Goal: Task Accomplishment & Management: Manage account settings

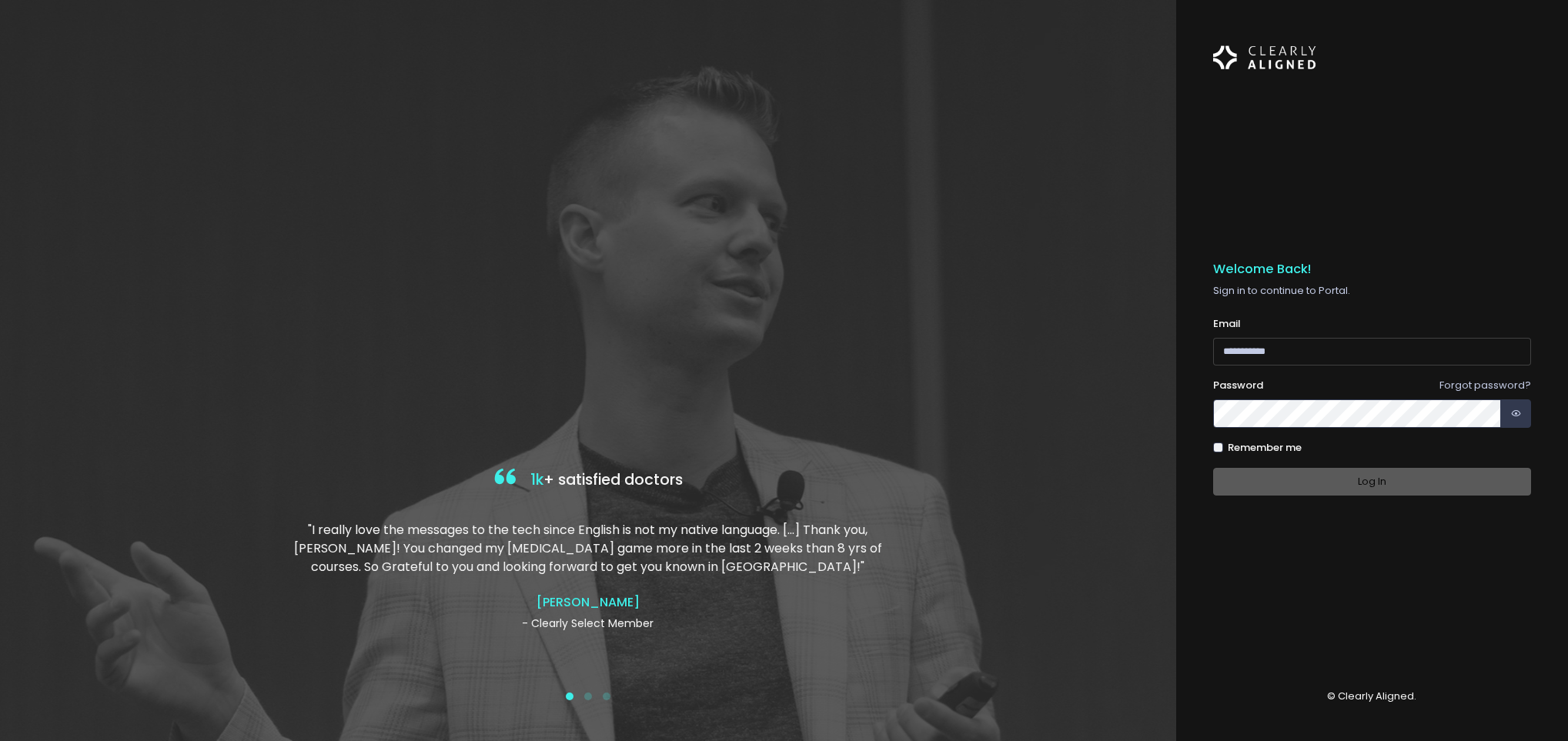
type input "**********"
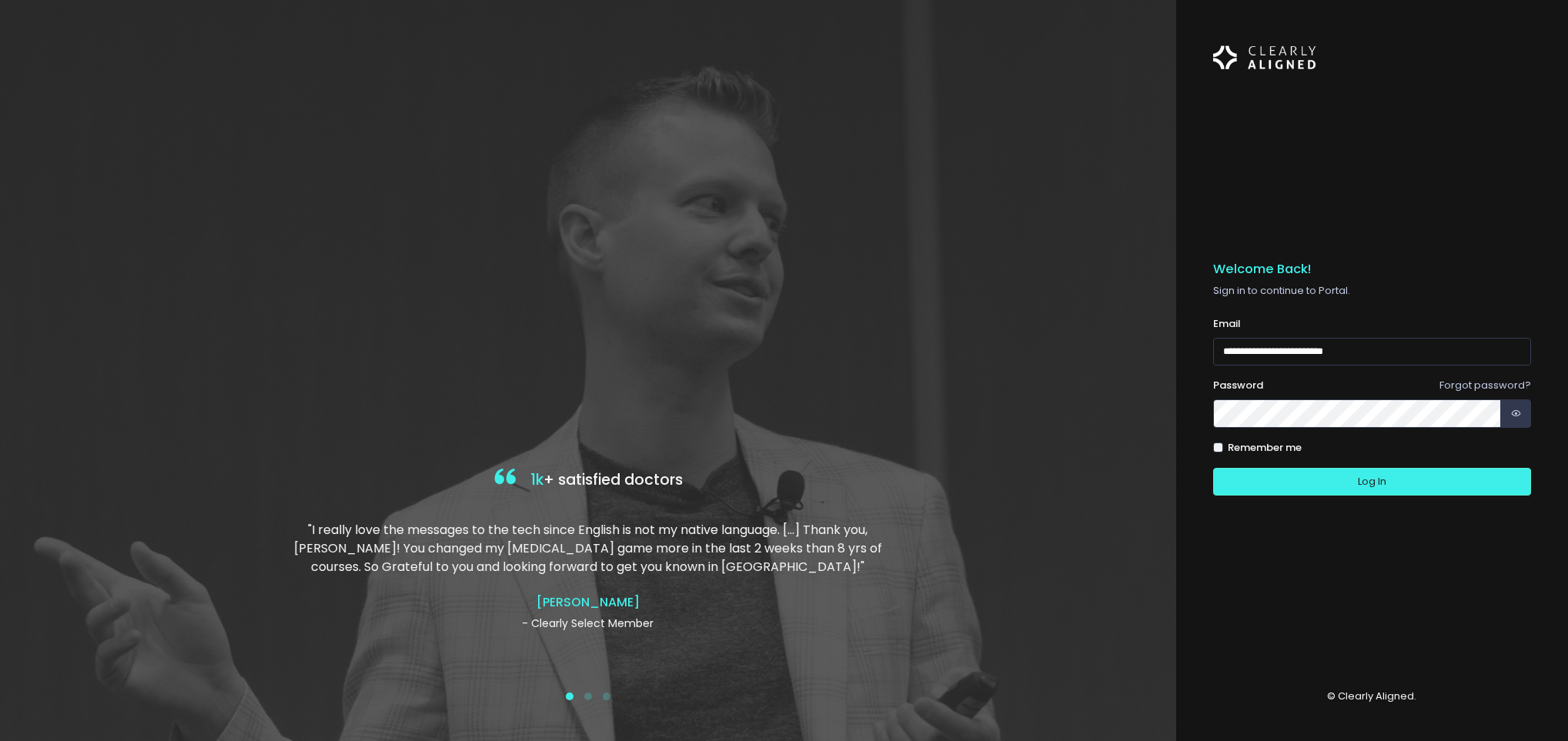
click at [956, 372] on div at bounding box center [588, 370] width 1176 height 741
click at [1358, 476] on button "Log In" at bounding box center [1372, 481] width 318 height 29
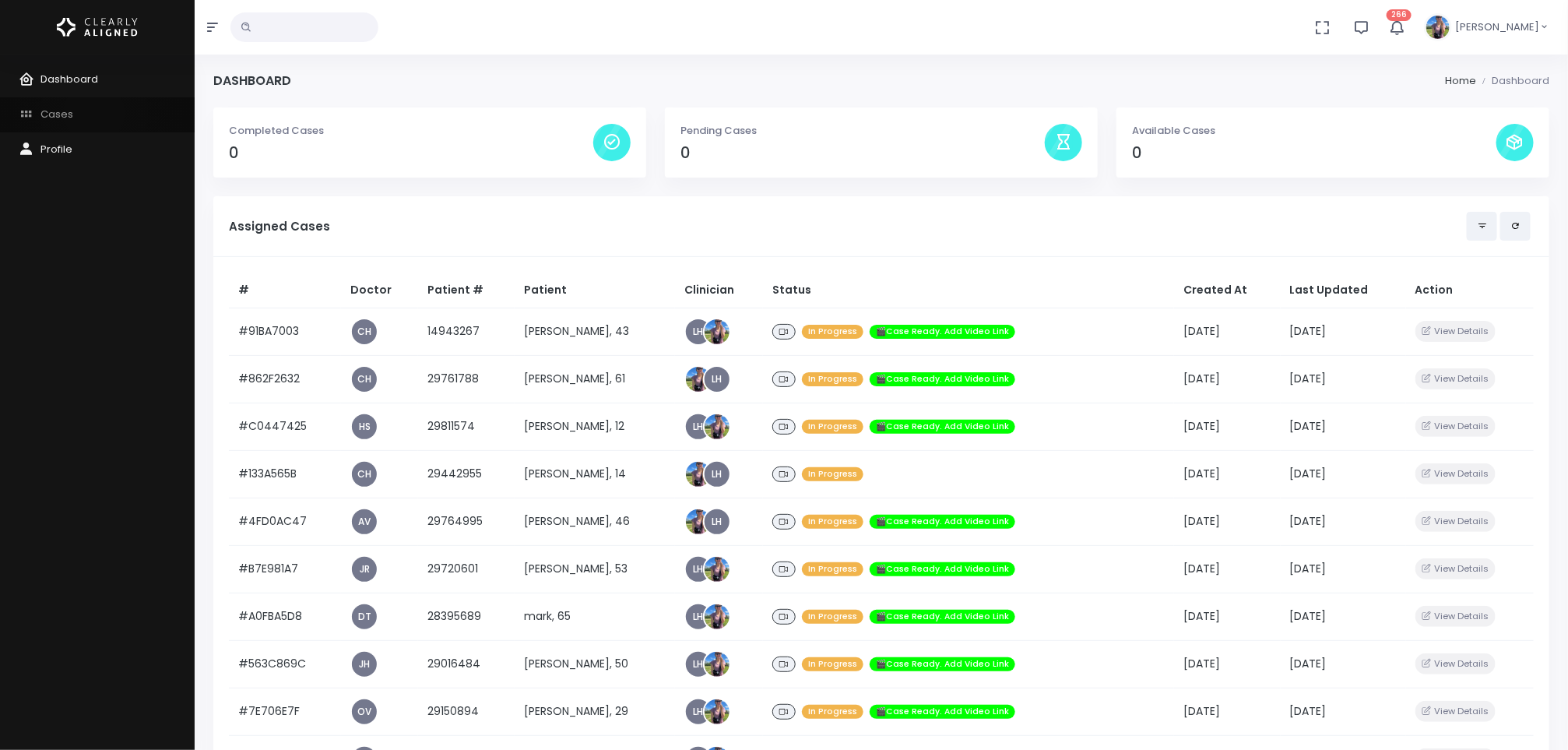
click at [94, 113] on link "Cases" at bounding box center [97, 114] width 195 height 35
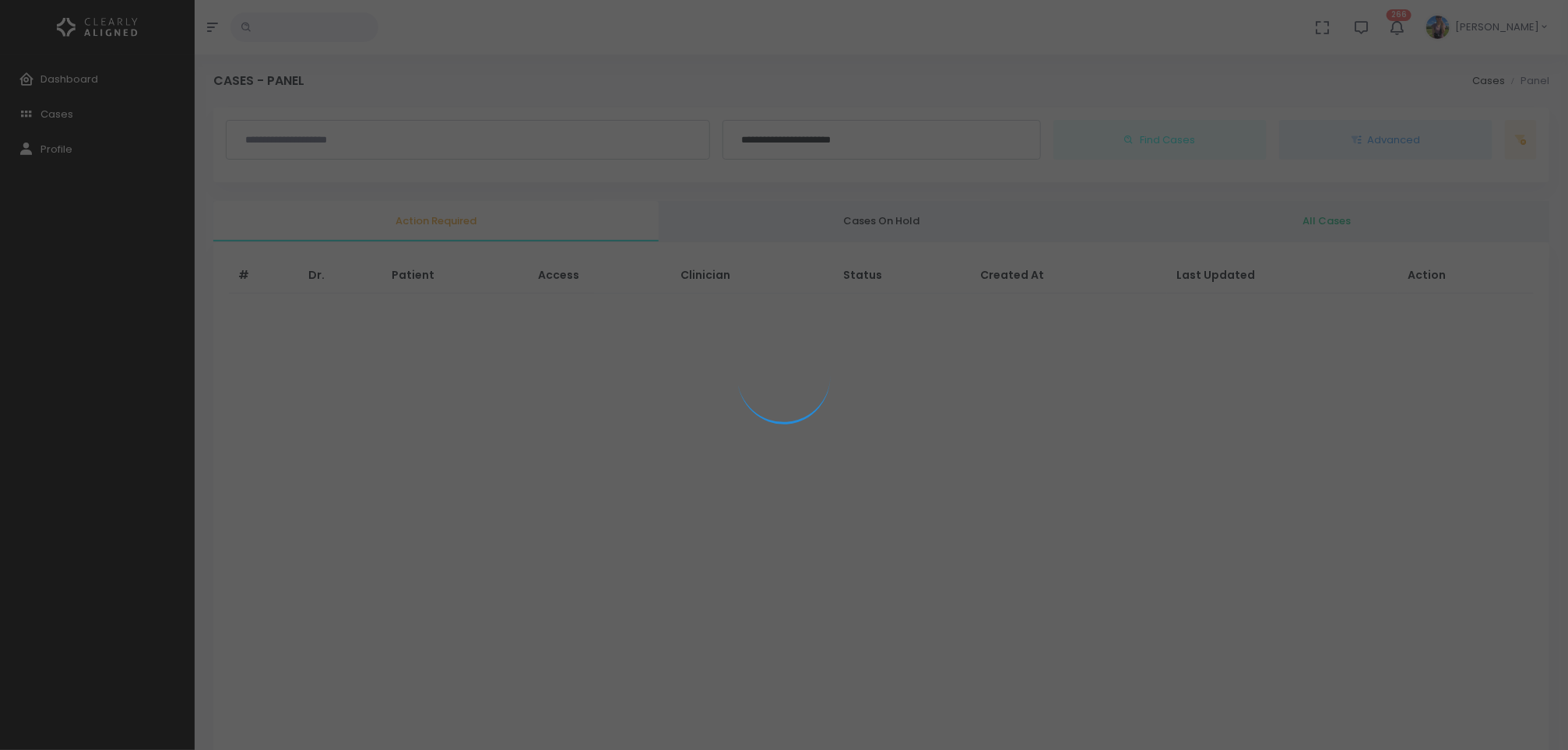
click at [1353, 229] on div at bounding box center [784, 375] width 1568 height 750
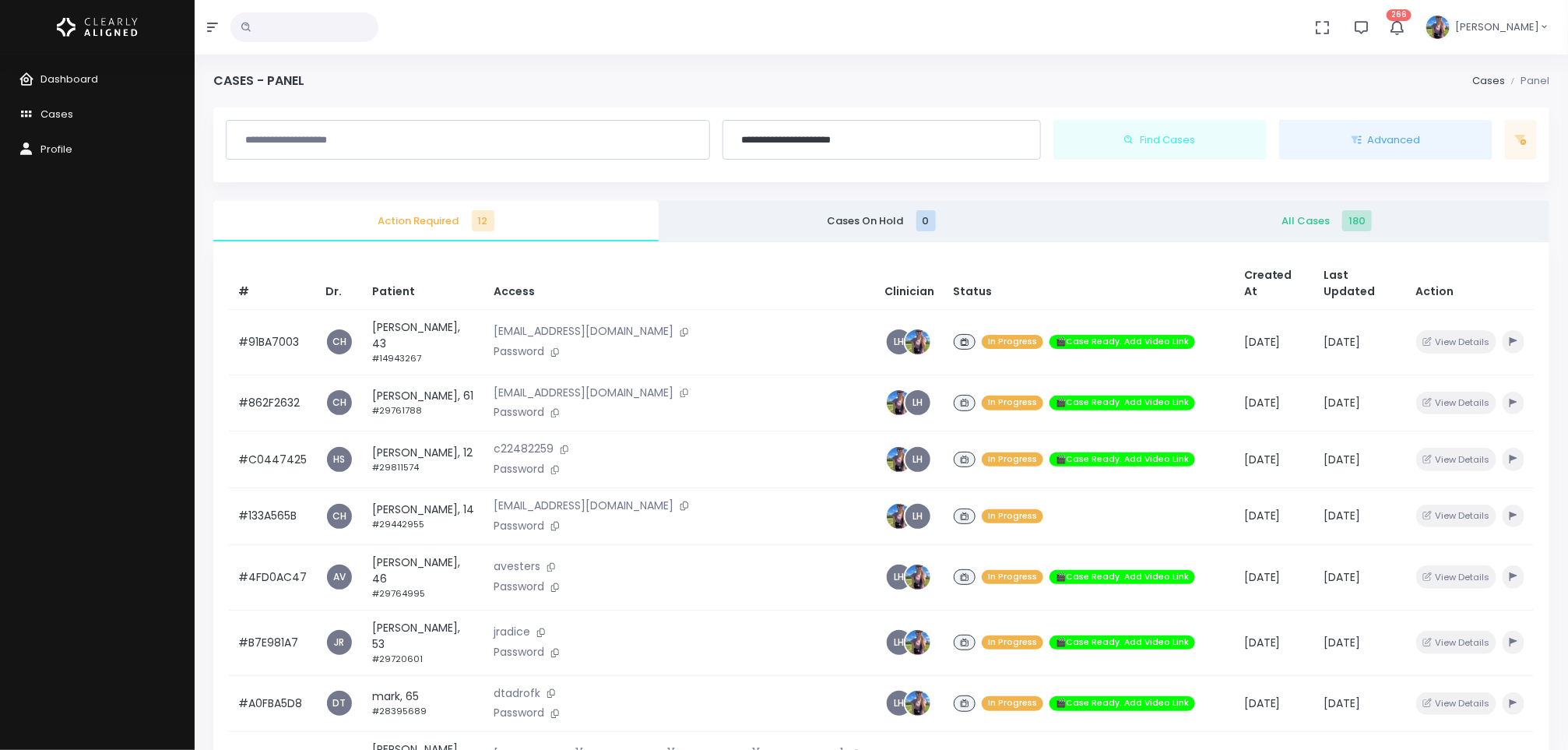
click at [1335, 220] on span "All Cases 180" at bounding box center [1327, 221] width 420 height 16
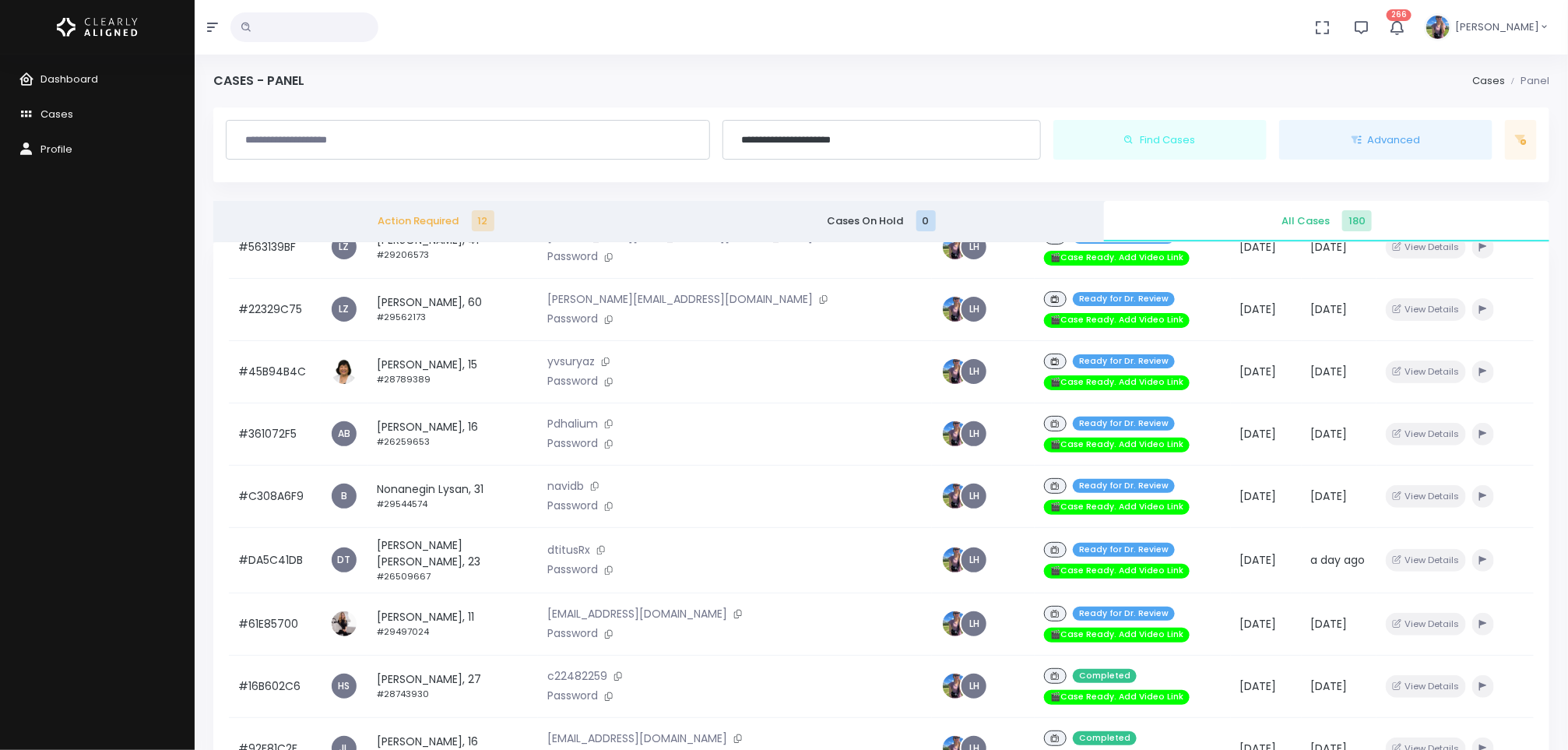
scroll to position [1168, 0]
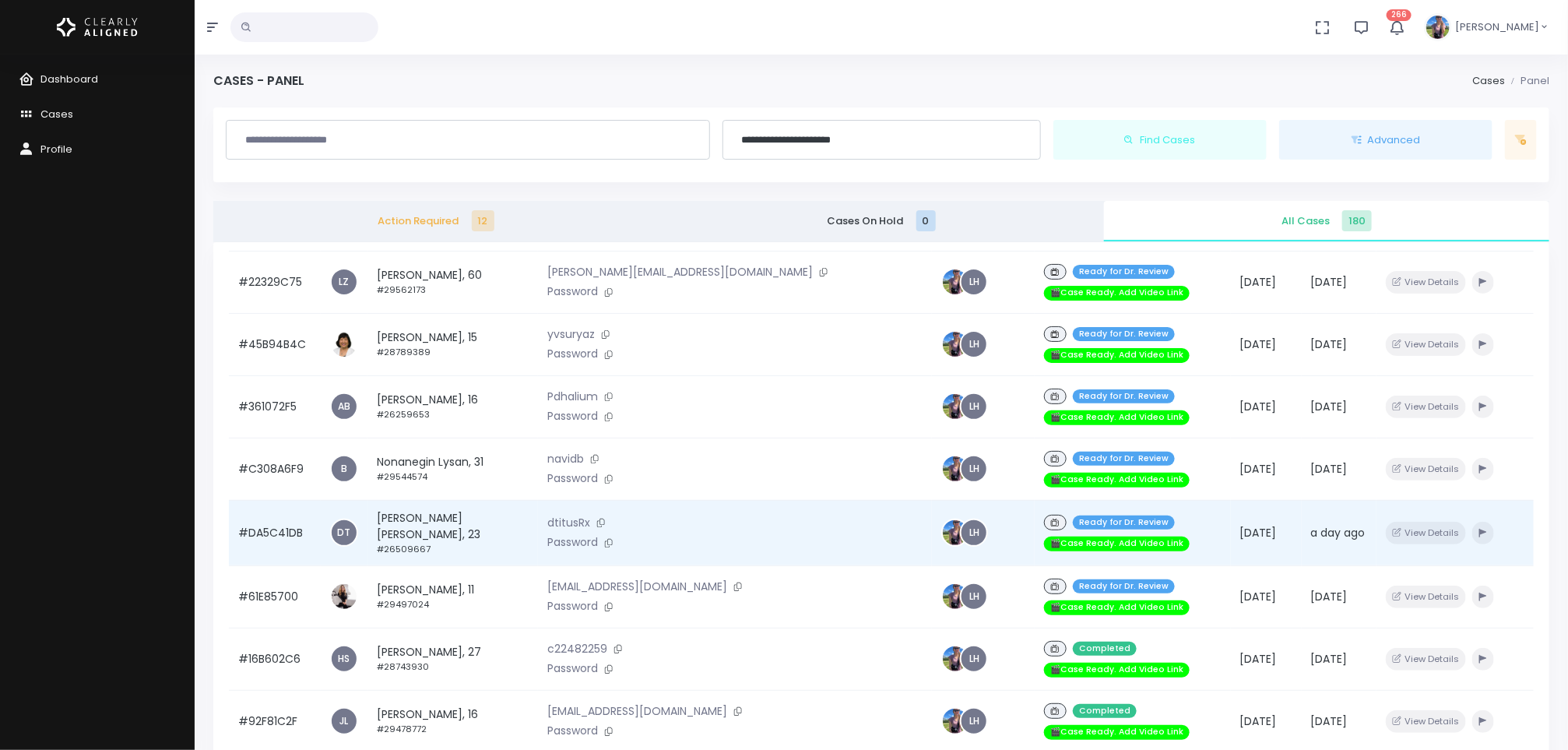
click at [473, 500] on td "Jackson Bates, 23 #26509667" at bounding box center [453, 532] width 171 height 65
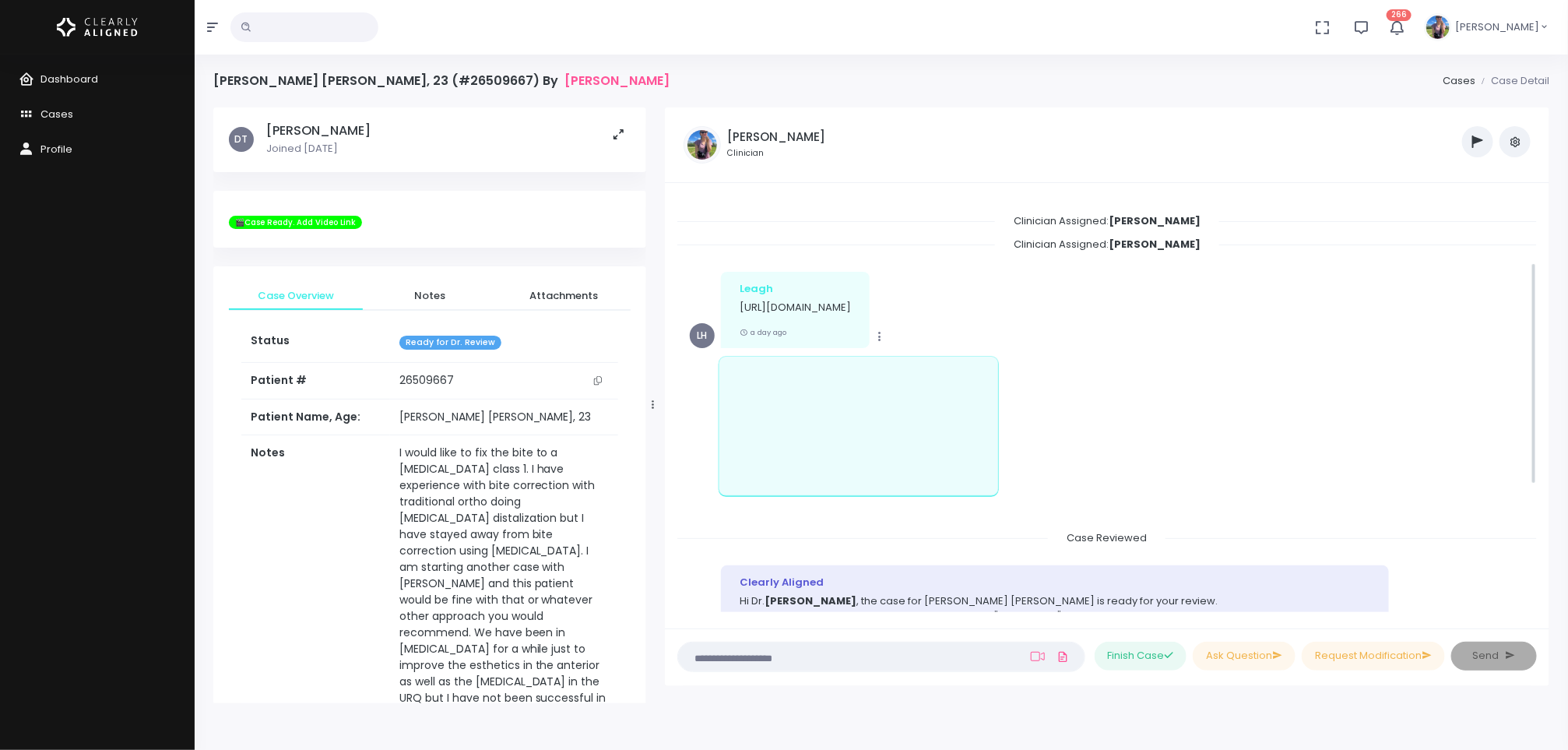
scroll to position [126, 0]
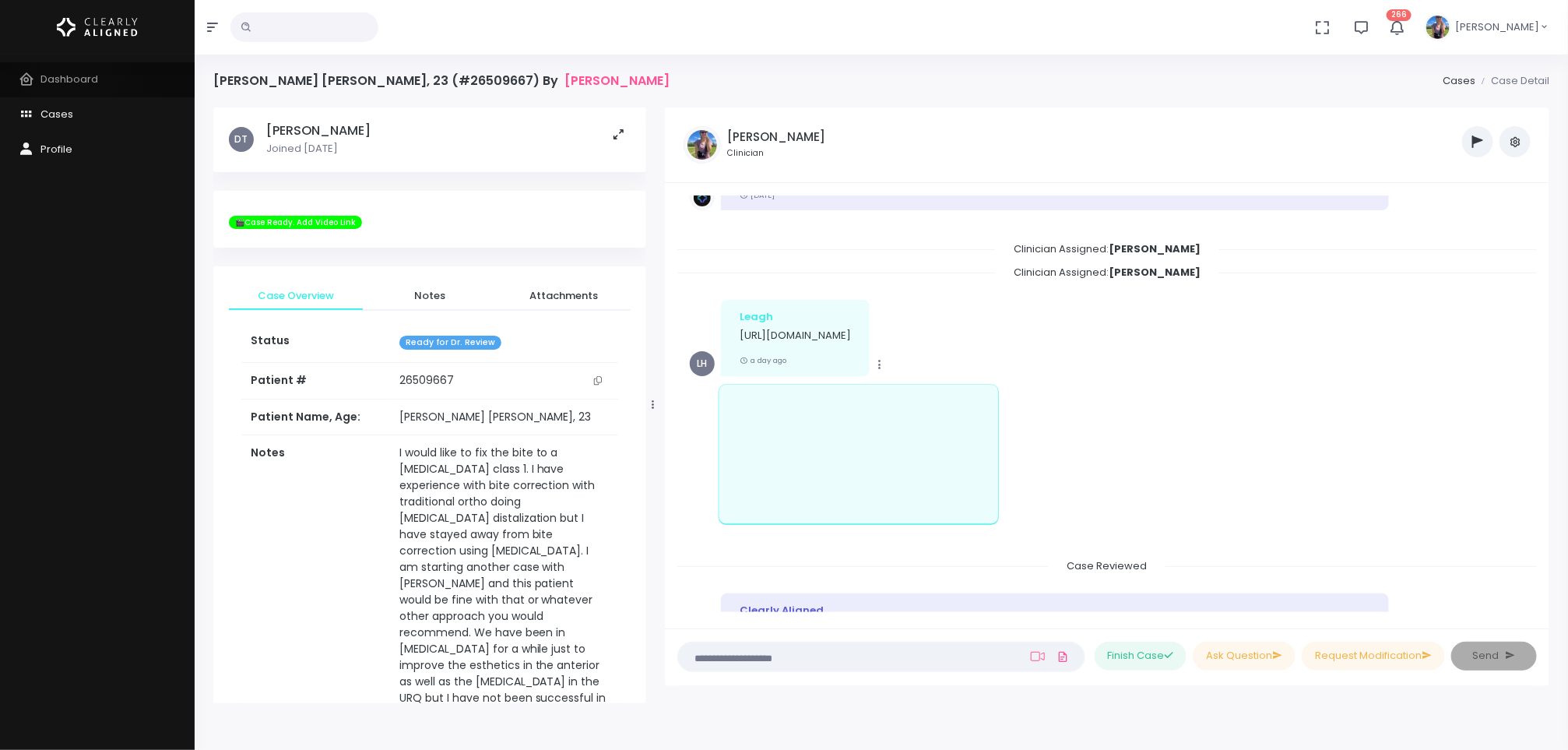
click at [71, 70] on link "Dashboard" at bounding box center [97, 79] width 195 height 35
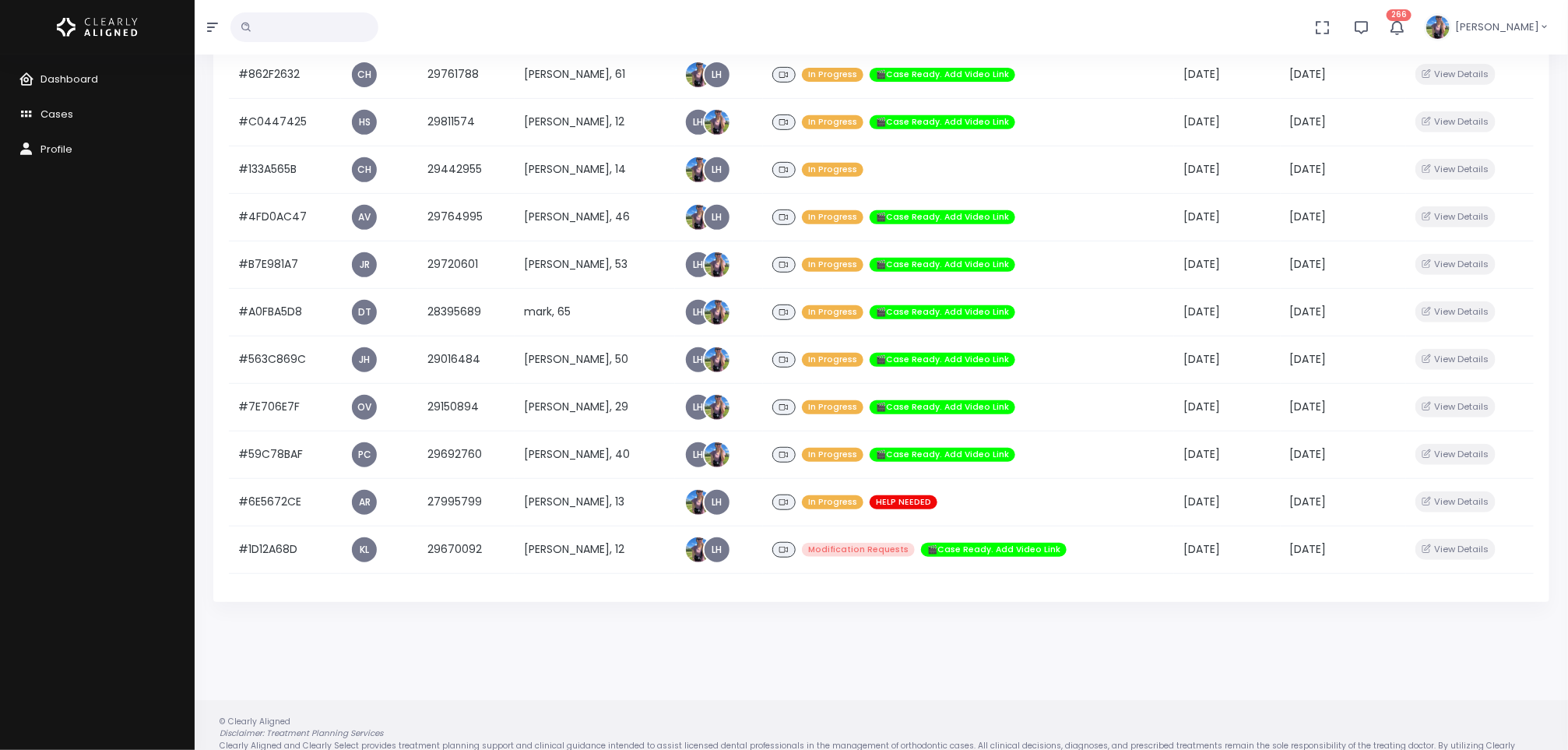
scroll to position [343, 0]
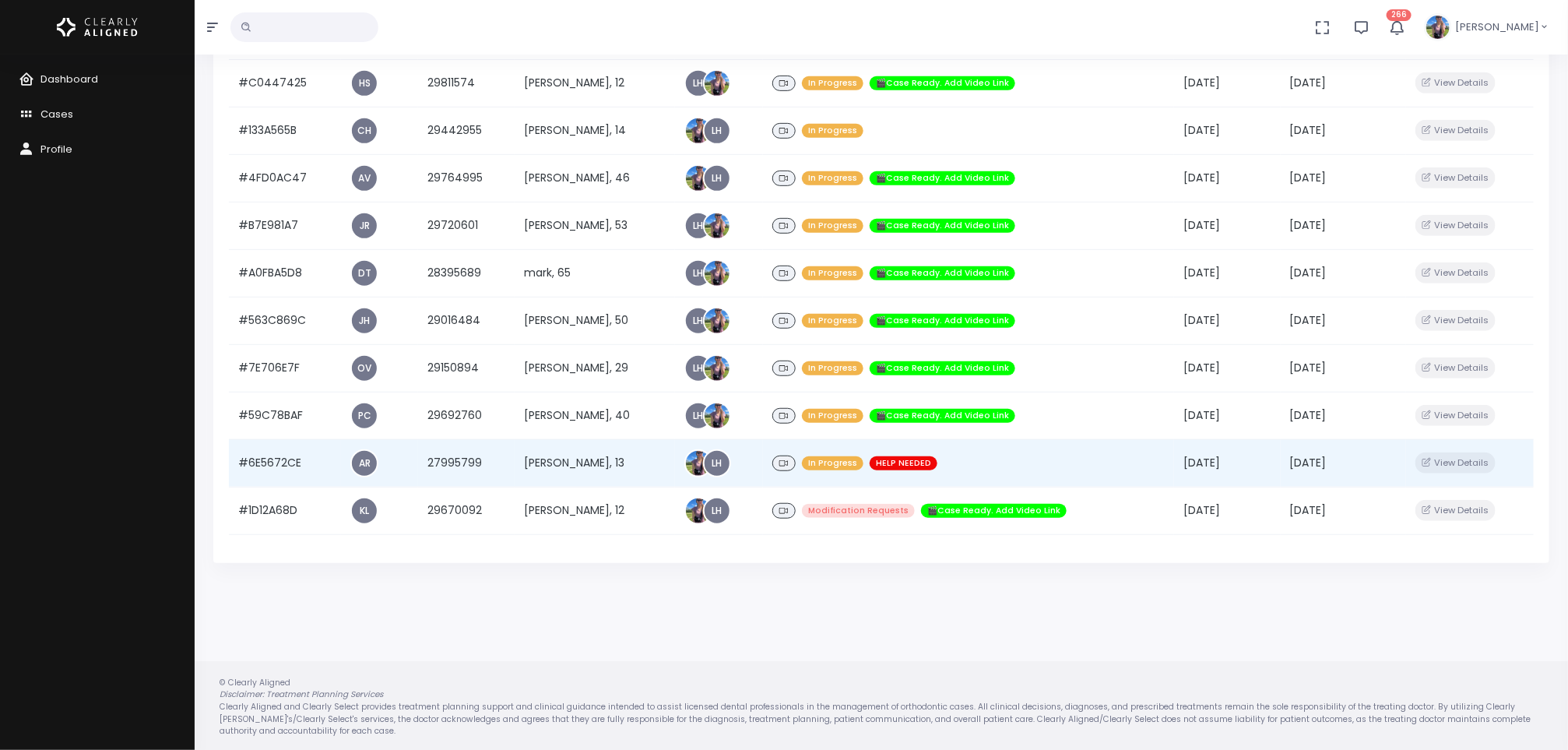
click at [577, 466] on td "[PERSON_NAME], 13" at bounding box center [595, 462] width 160 height 47
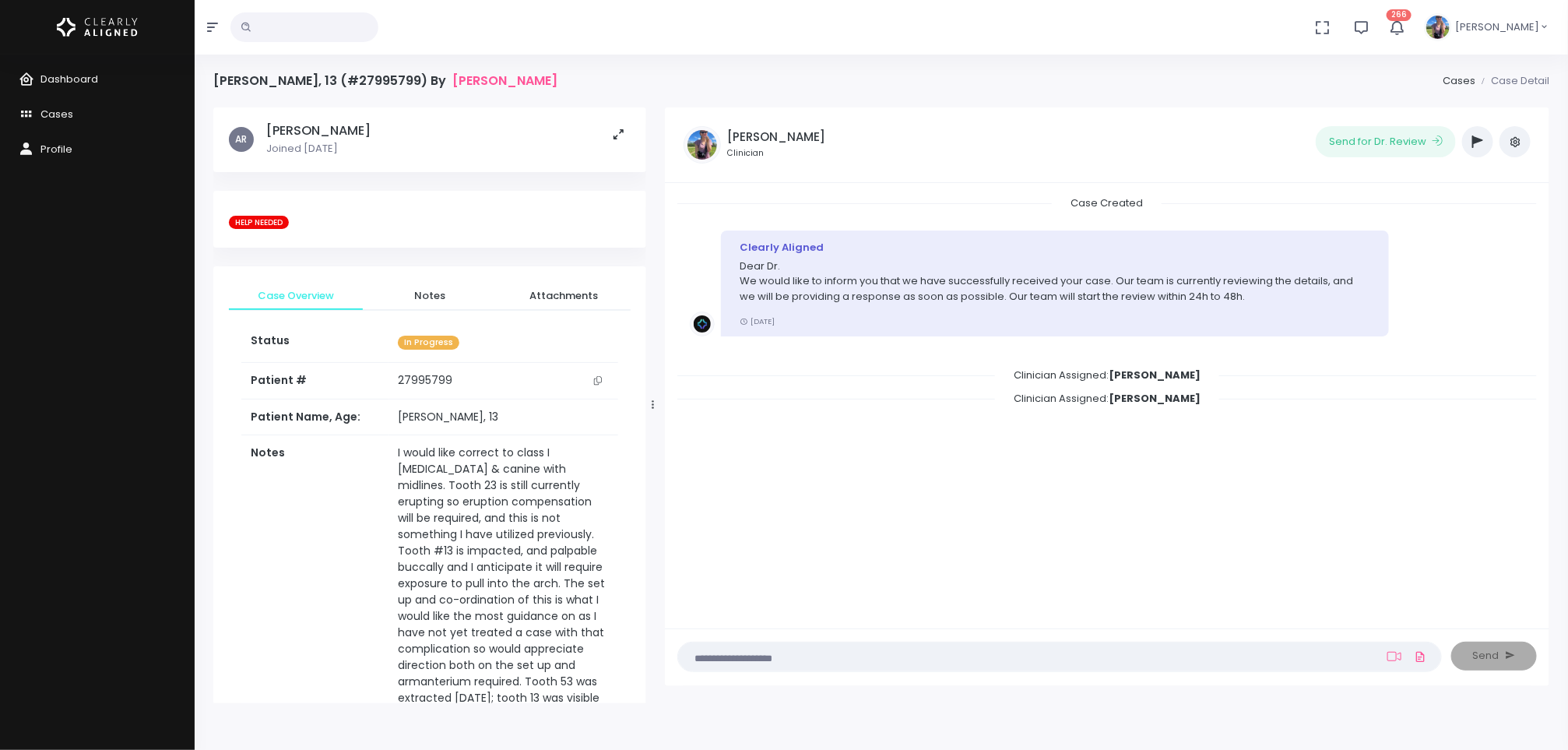
click at [1472, 145] on button "button" at bounding box center [1477, 141] width 31 height 31
click at [1475, 146] on icon "button" at bounding box center [1477, 141] width 11 height 12
click at [1033, 392] on span "Clinician Assigned: Harfield, Leagh" at bounding box center [1107, 398] width 224 height 24
click at [1407, 306] on div "Clearly Aligned Dear Dr. We would like to inform you that we have successfully …" at bounding box center [1107, 283] width 835 height 106
click at [1481, 145] on icon "button" at bounding box center [1477, 141] width 11 height 12
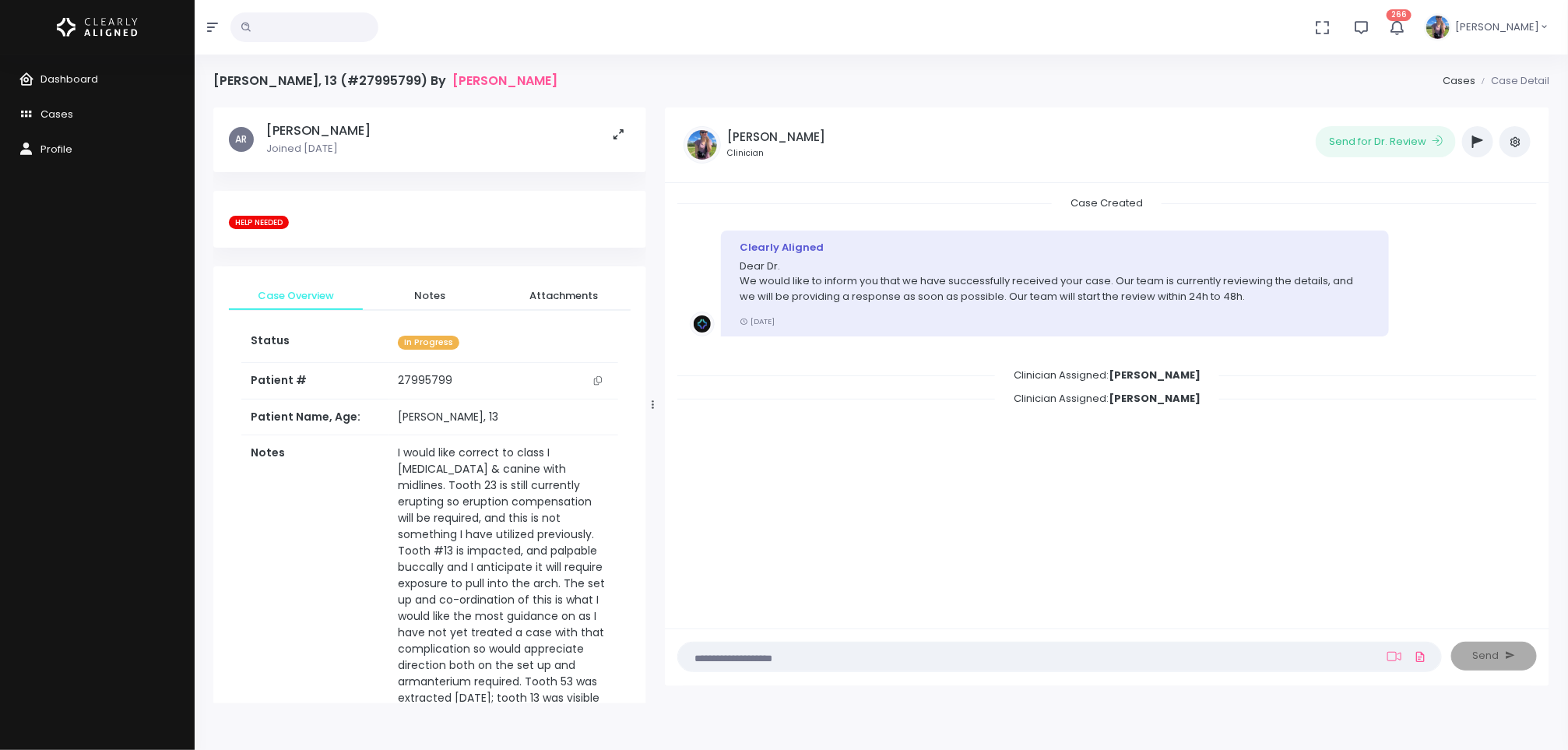
click at [1481, 143] on icon "button" at bounding box center [1477, 141] width 11 height 12
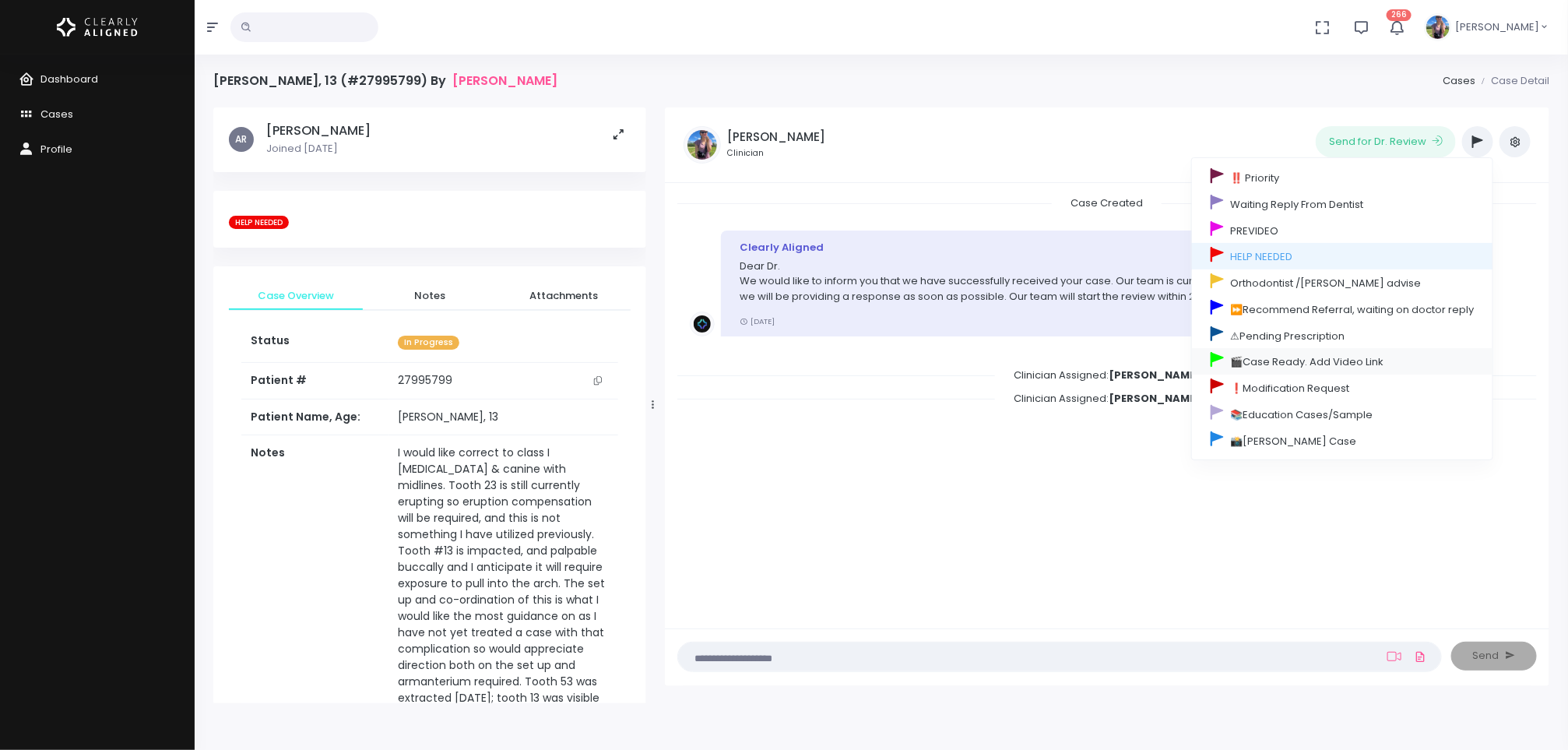
click at [1335, 363] on link "🎬Case Ready. Add Video Link" at bounding box center [1342, 361] width 301 height 26
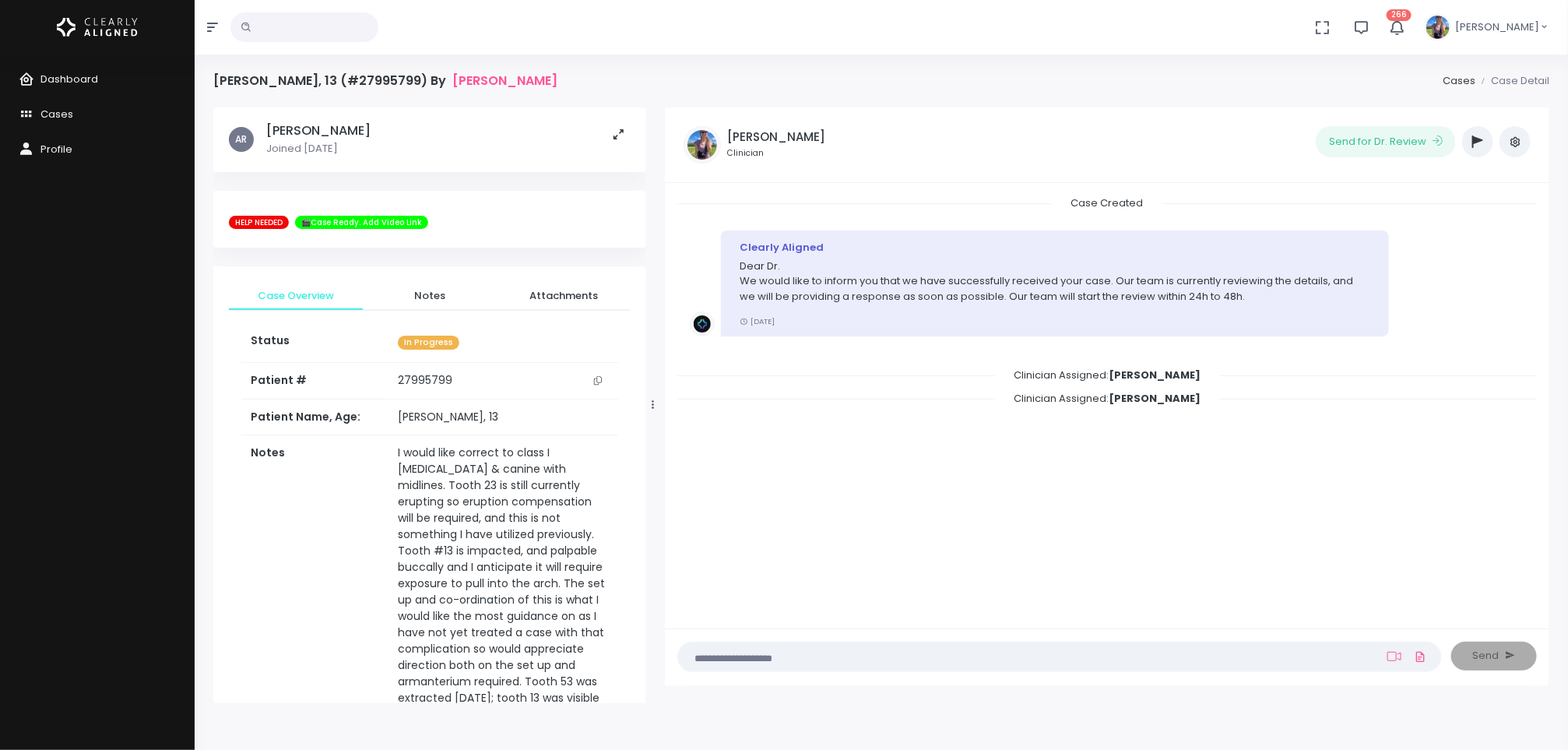
click at [1476, 147] on icon "button" at bounding box center [1477, 141] width 11 height 12
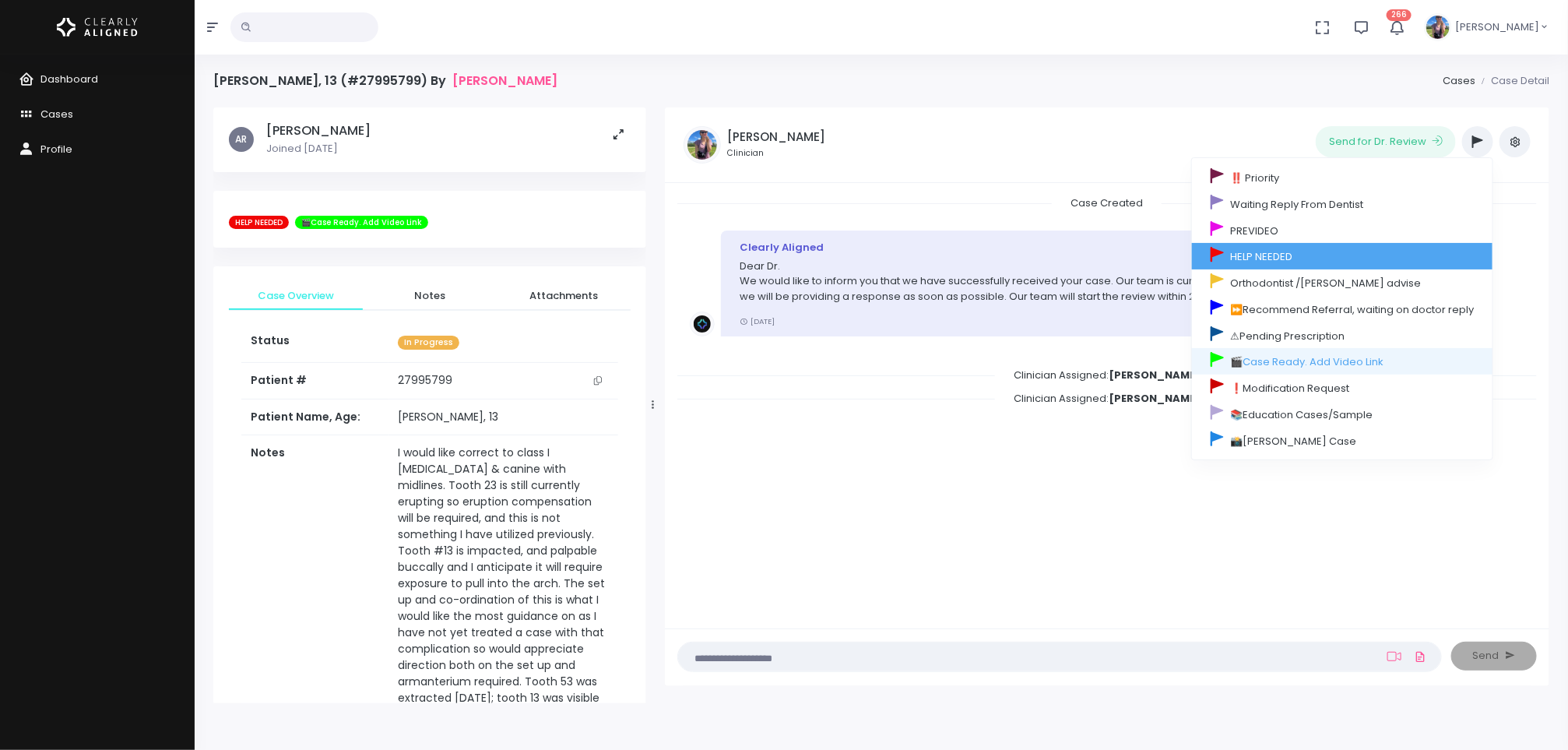
click at [1323, 253] on link "HELP NEEDED" at bounding box center [1342, 256] width 301 height 26
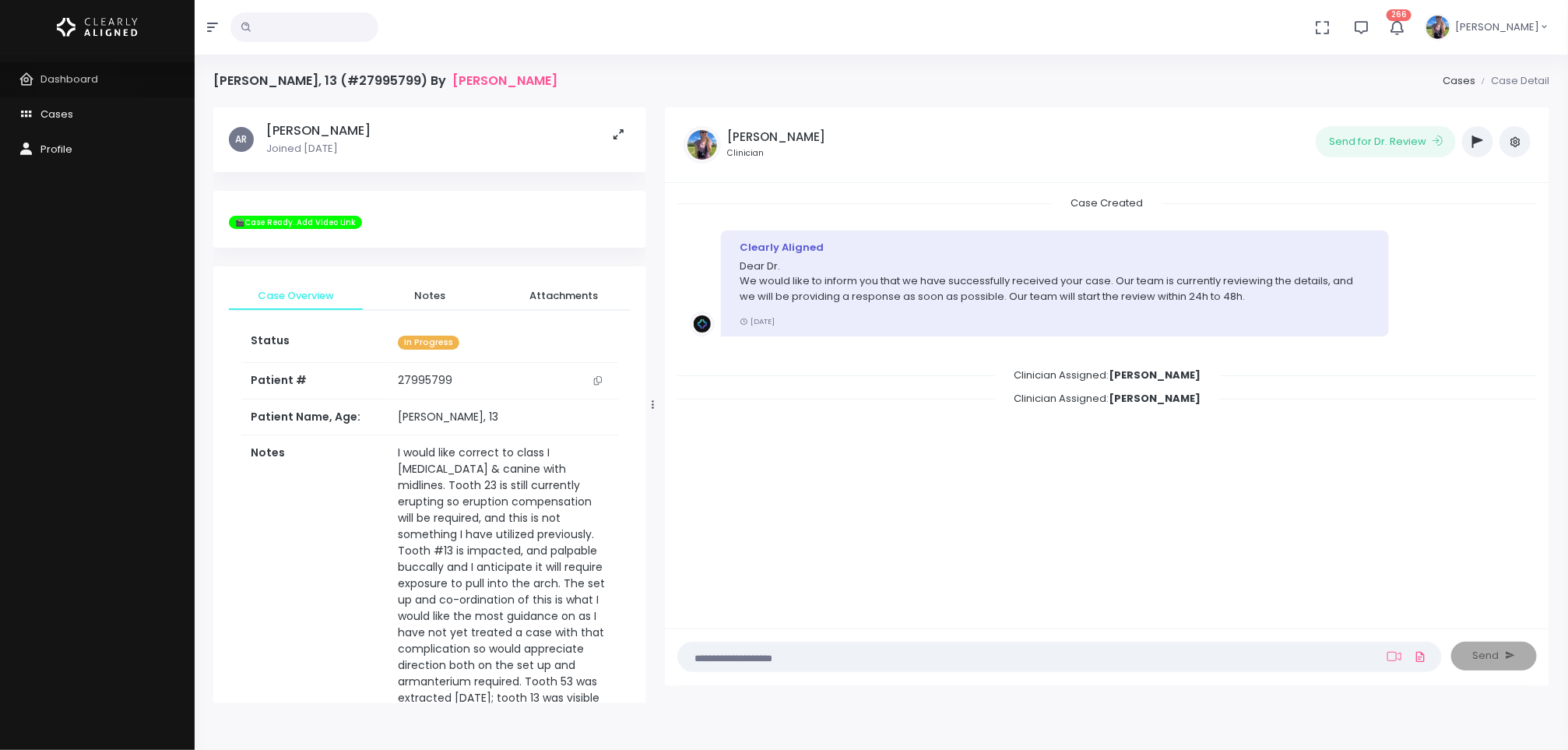
click at [75, 80] on span "Dashboard" at bounding box center [69, 79] width 58 height 15
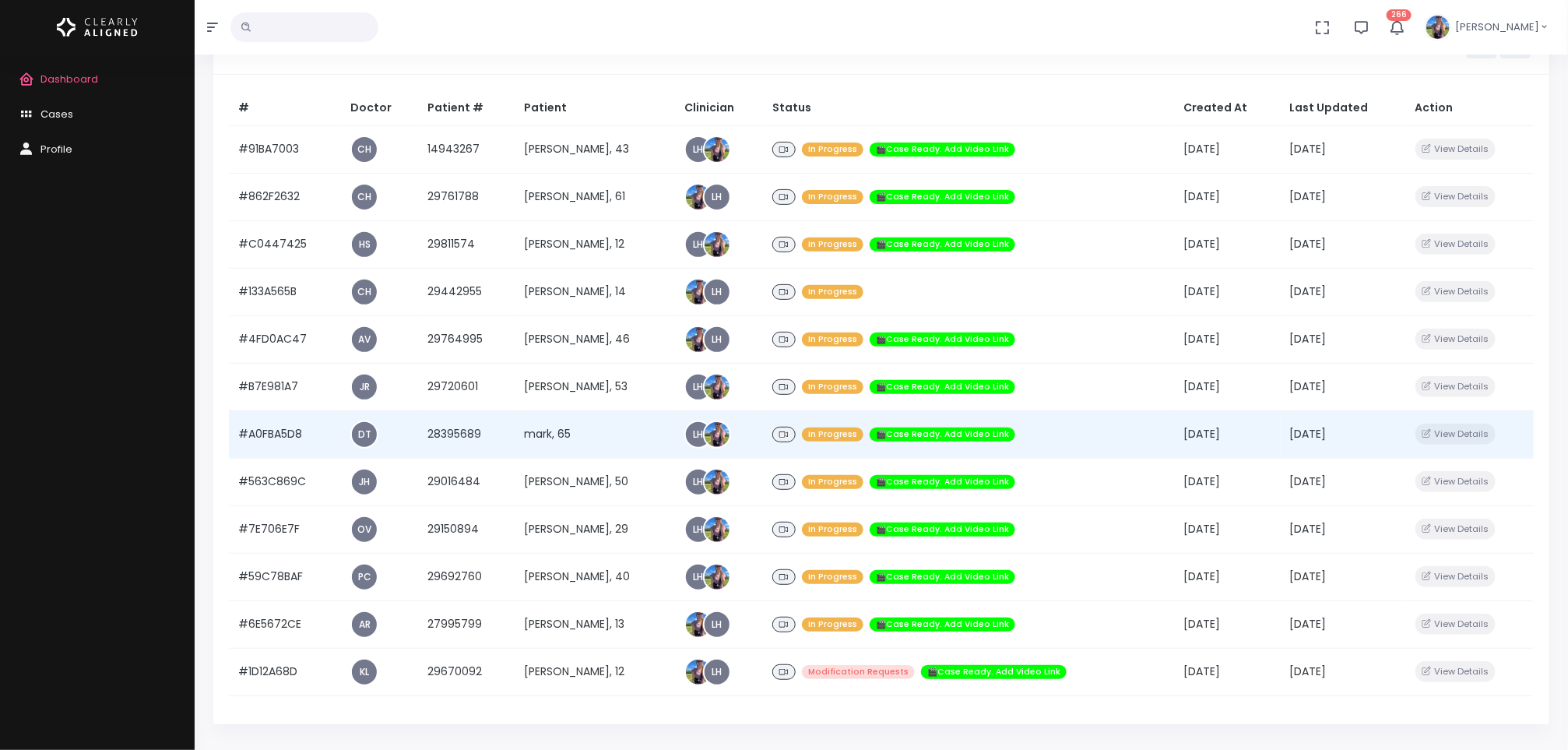
scroll to position [183, 0]
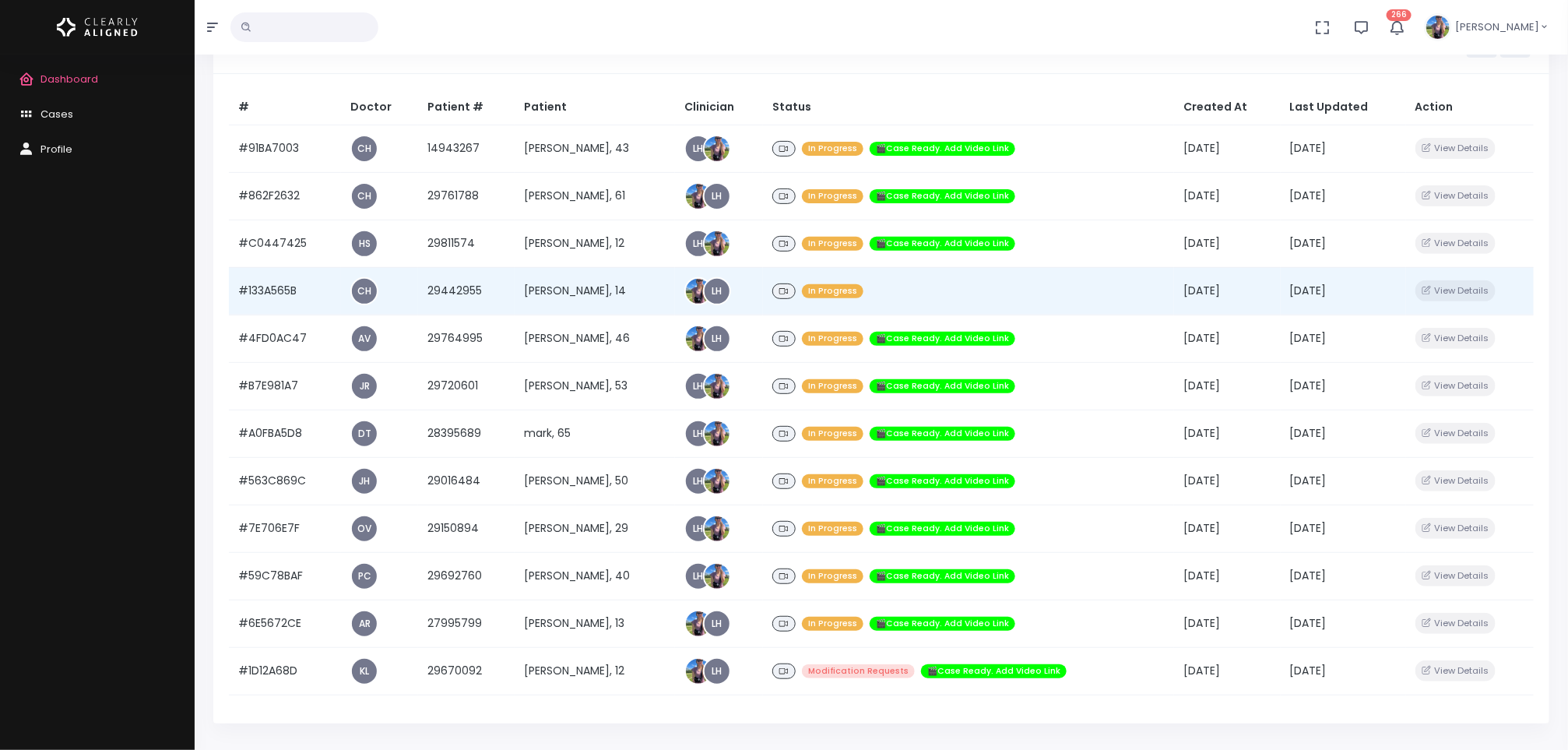
click at [585, 299] on td "[PERSON_NAME], 14" at bounding box center [595, 290] width 160 height 47
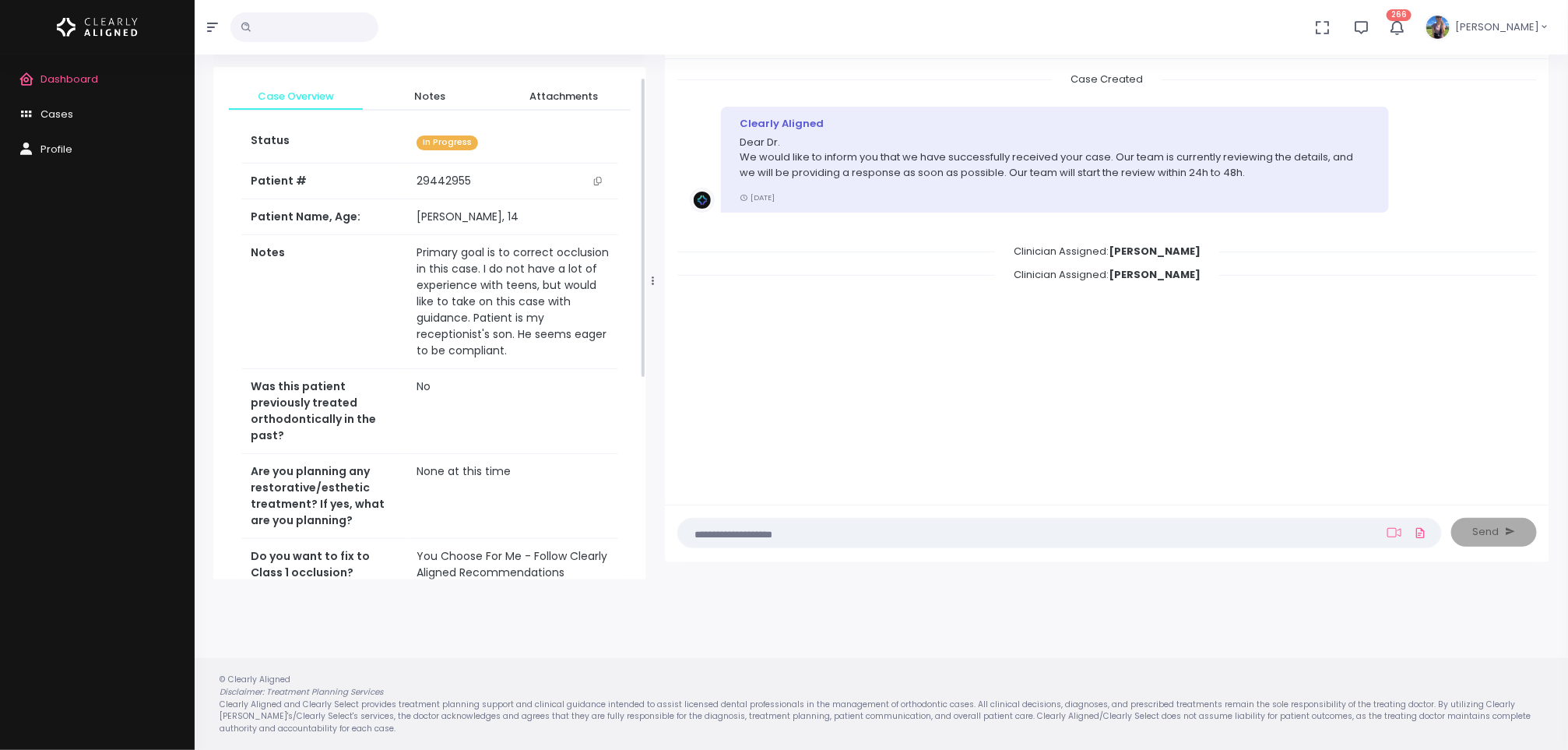
scroll to position [580, 0]
